Goal: Find contact information: Obtain details needed to contact an individual or organization

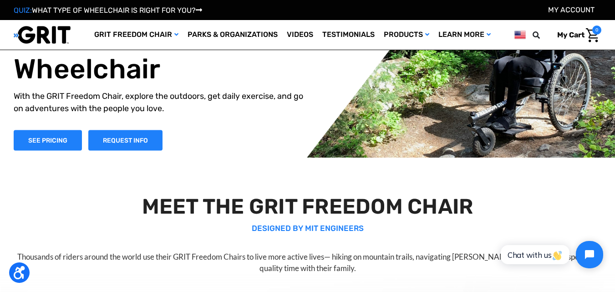
scroll to position [46, 0]
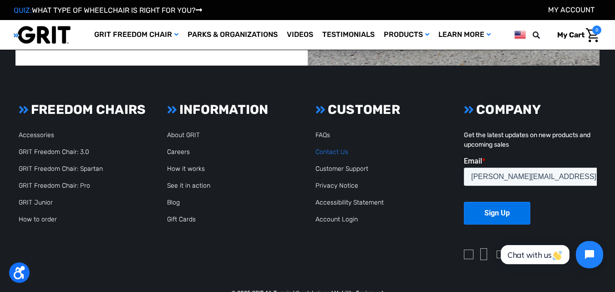
click at [337, 152] on link "Contact Us" at bounding box center [331, 152] width 33 height 8
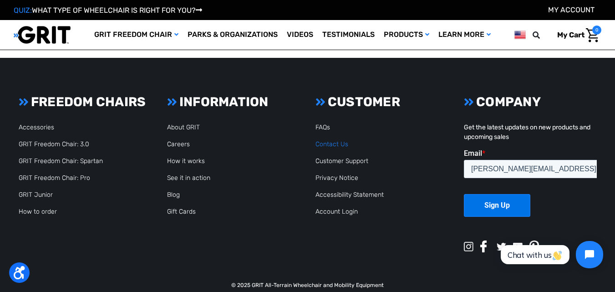
click at [343, 145] on link "Contact Us" at bounding box center [331, 144] width 33 height 8
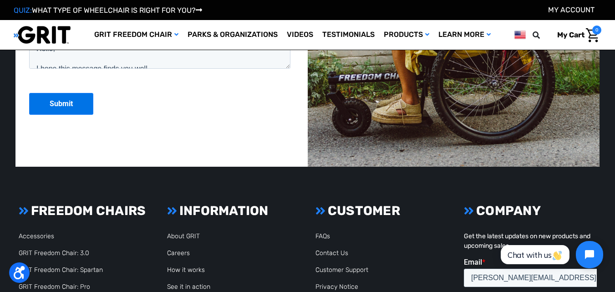
scroll to position [2172, 0]
